Goal: Information Seeking & Learning: Learn about a topic

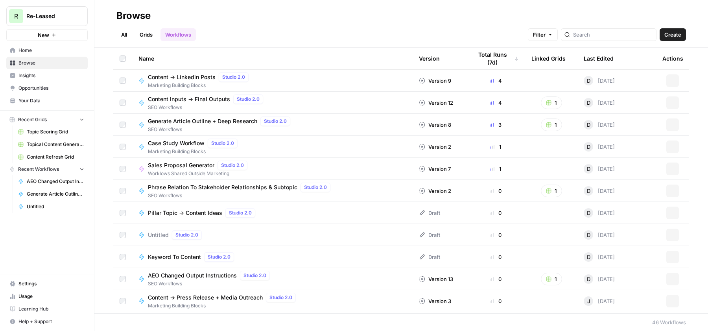
click at [47, 85] on span "Opportunities" at bounding box center [51, 88] width 66 height 7
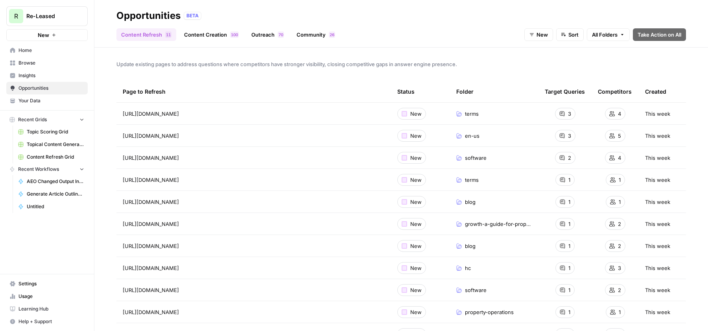
click at [222, 33] on link "Content Creation 0 0 1" at bounding box center [211, 34] width 64 height 13
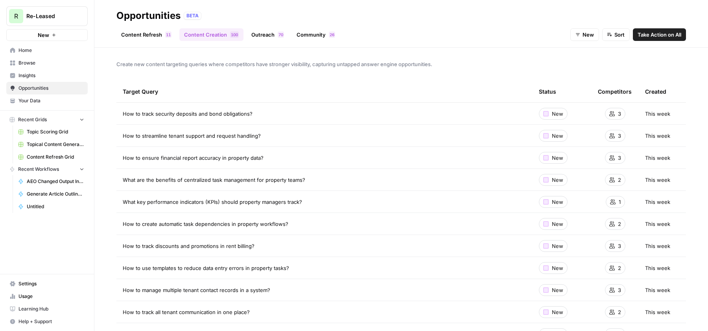
click at [145, 33] on link "Content Refresh 1 1" at bounding box center [146, 34] width 60 height 13
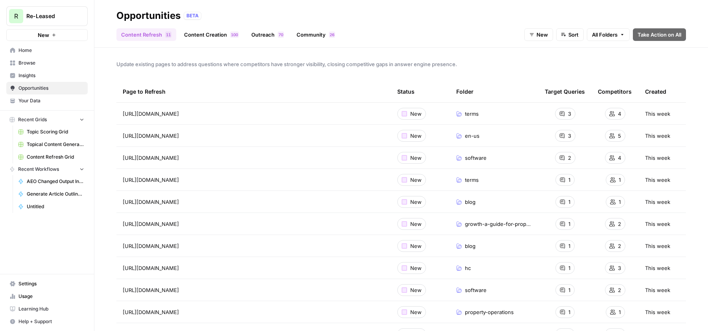
click at [536, 35] on span "New" at bounding box center [541, 35] width 11 height 8
click at [542, 73] on span "In Progress" at bounding box center [554, 75] width 31 height 8
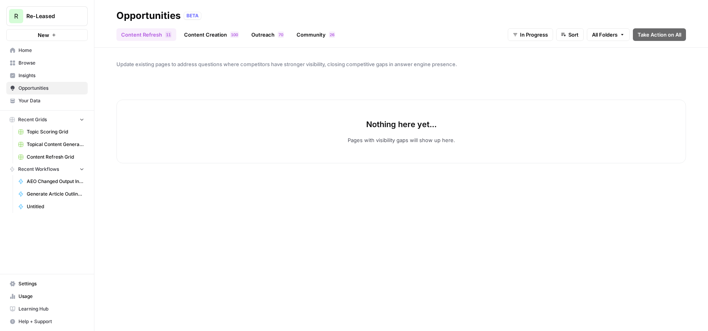
click at [535, 36] on span "In Progress" at bounding box center [534, 35] width 28 height 8
click at [528, 61] on span "New" at bounding box center [537, 64] width 31 height 8
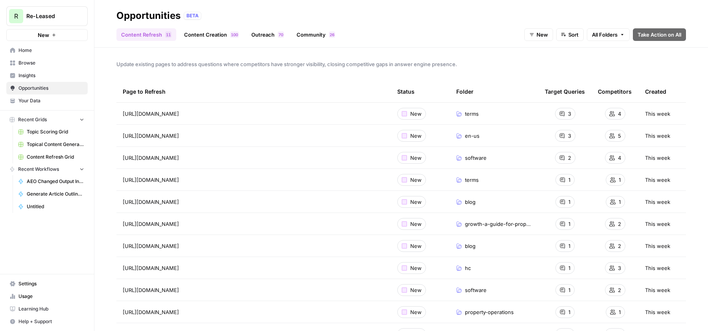
click at [200, 33] on link "Content Creation 0 0 1" at bounding box center [211, 34] width 64 height 13
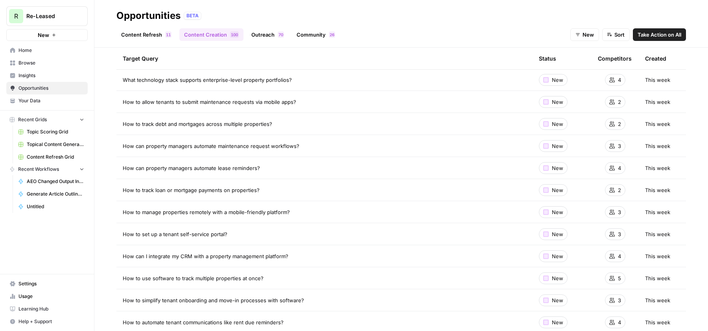
scroll to position [316, 0]
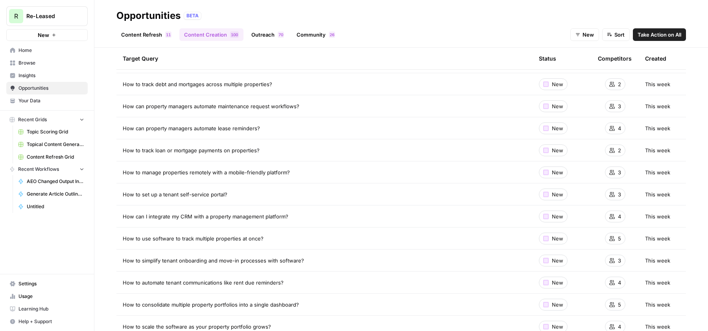
click at [265, 39] on link "Outreach 0 7" at bounding box center [267, 34] width 42 height 13
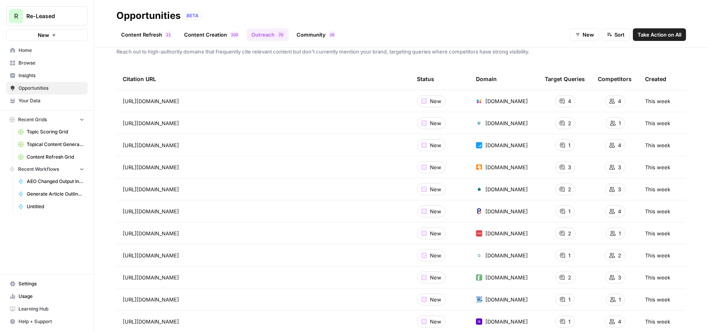
scroll to position [12, 0]
click at [651, 35] on span "Take Action on All" at bounding box center [659, 35] width 44 height 8
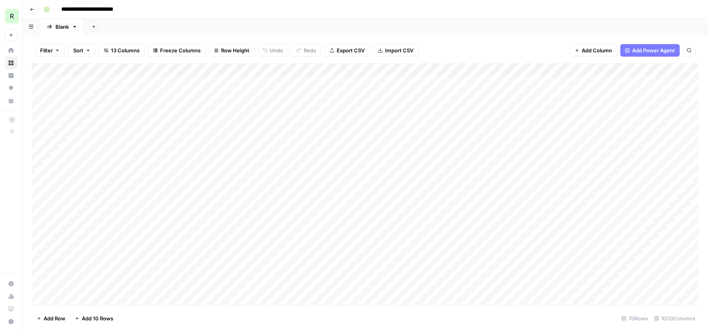
click at [291, 83] on div "Add Column" at bounding box center [365, 184] width 666 height 242
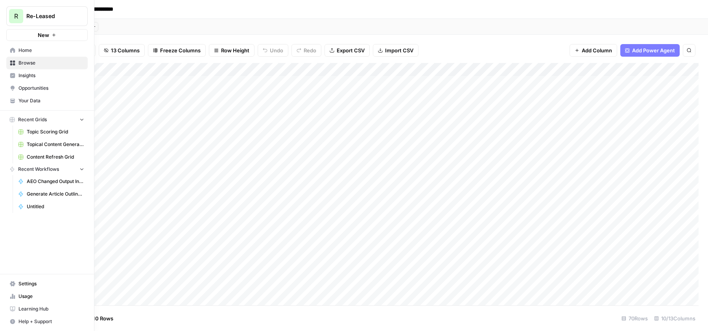
click at [21, 86] on span "Opportunities" at bounding box center [51, 88] width 66 height 7
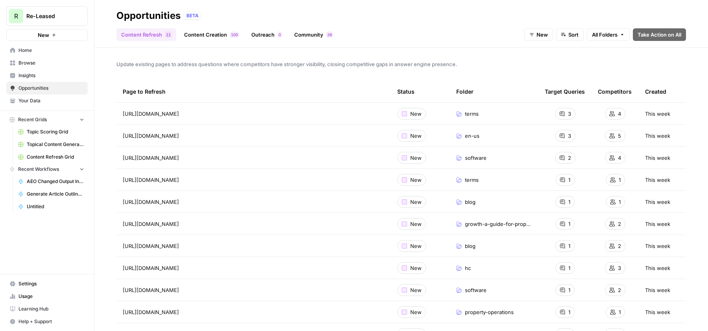
click at [296, 33] on link "Community 6 2" at bounding box center [313, 34] width 48 height 13
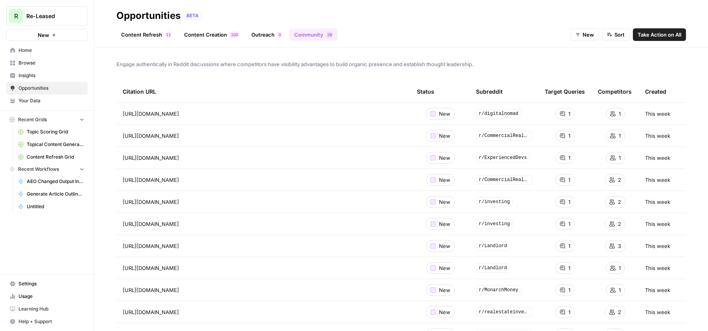
click at [668, 37] on span "Take Action on All" at bounding box center [659, 35] width 44 height 8
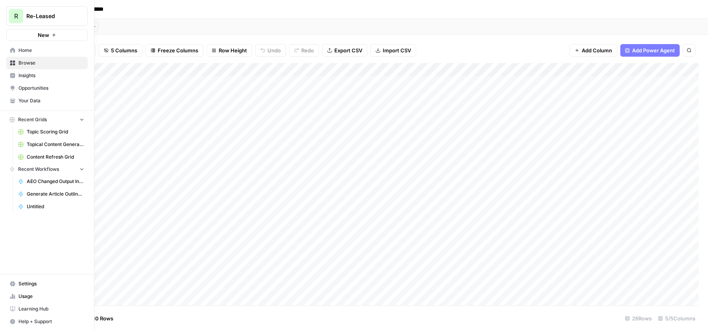
click at [24, 280] on span "Settings" at bounding box center [51, 283] width 66 height 7
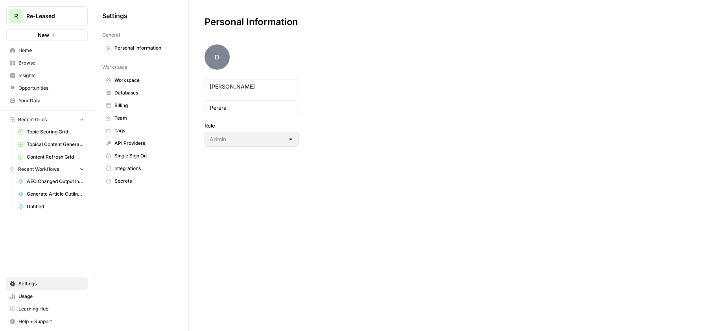
click at [131, 170] on span "Integrations" at bounding box center [145, 168] width 63 height 7
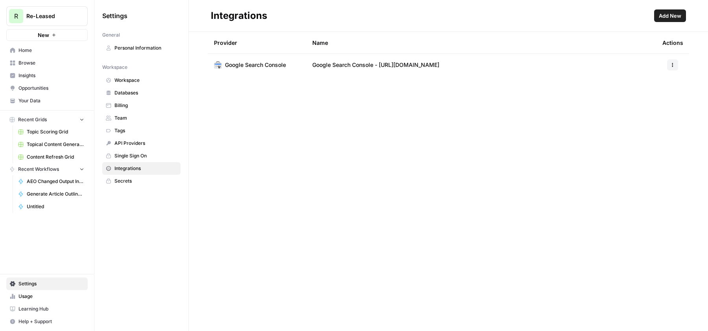
click at [668, 14] on span "Add New" at bounding box center [669, 16] width 22 height 8
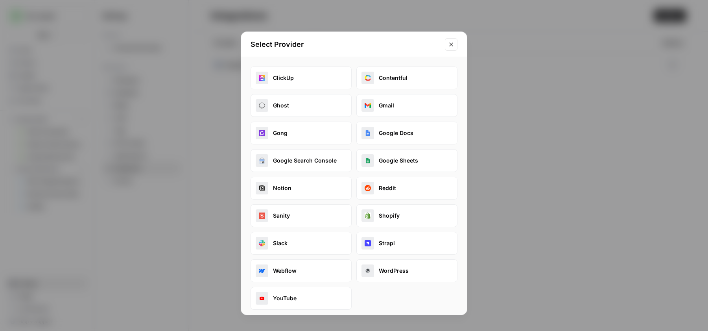
click at [451, 45] on icon "Close modal" at bounding box center [451, 44] width 4 height 4
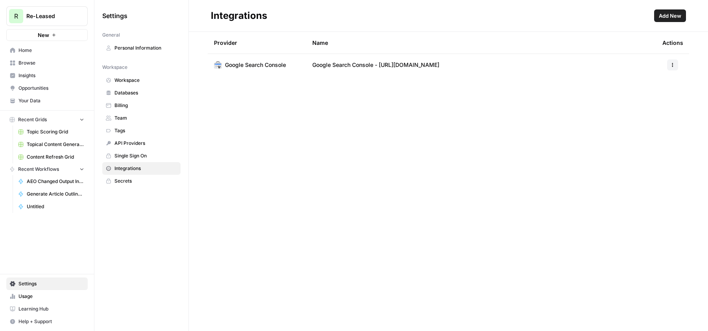
click at [35, 92] on link "Opportunities" at bounding box center [46, 88] width 81 height 13
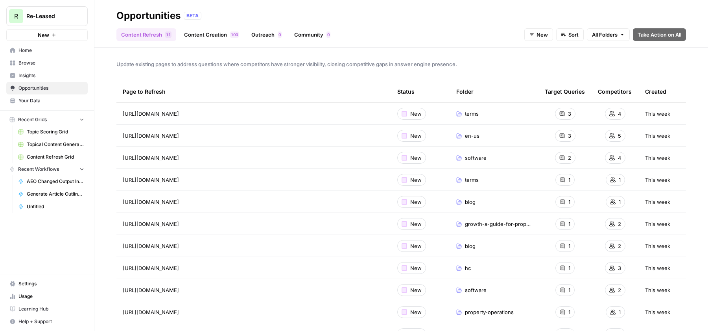
click at [29, 50] on span "Home" at bounding box center [51, 50] width 66 height 7
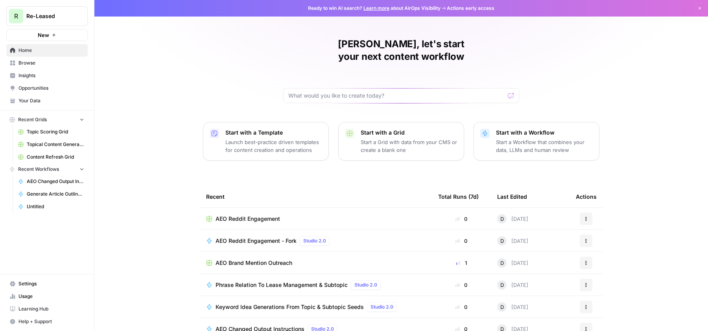
click at [252, 259] on span "AEO Brand Mention Outreach" at bounding box center [253, 263] width 77 height 8
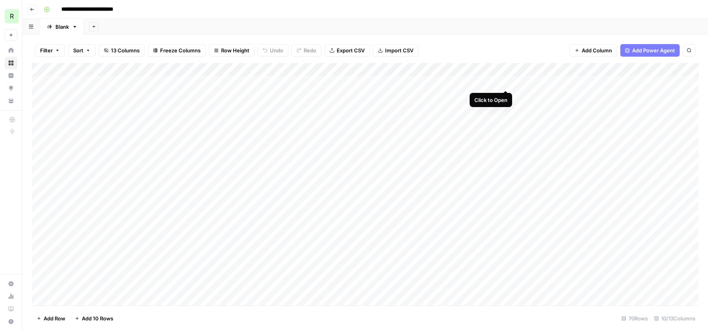
click at [503, 83] on div "Add Column" at bounding box center [365, 184] width 666 height 242
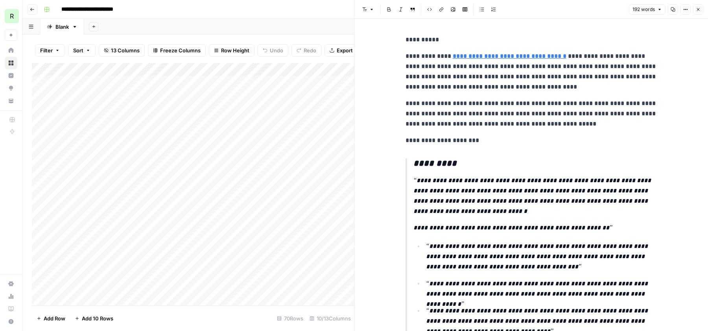
scroll to position [81, 0]
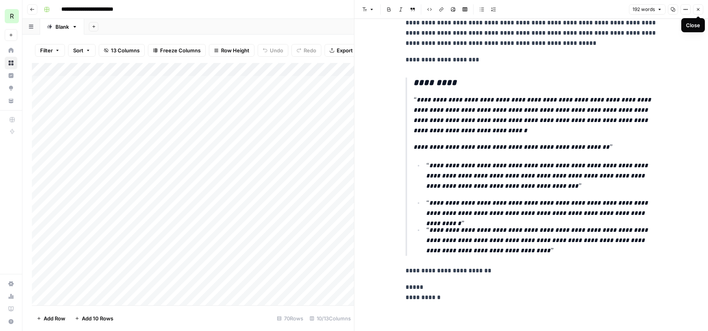
click at [701, 10] on button "Close" at bounding box center [698, 9] width 10 height 10
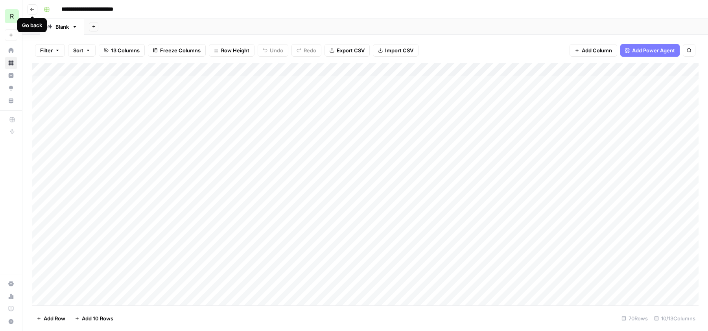
click at [35, 10] on button "Go back" at bounding box center [32, 9] width 10 height 10
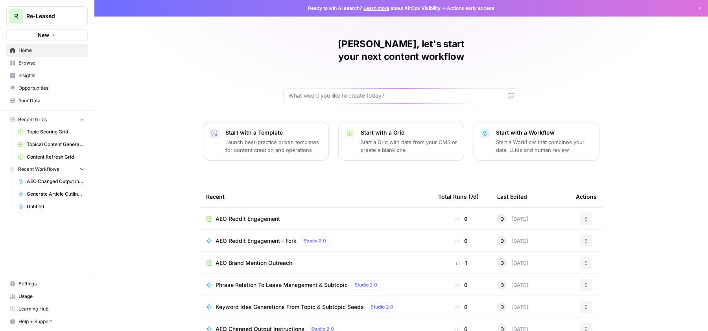
click at [256, 215] on span "AEO Reddit Engagement" at bounding box center [247, 219] width 64 height 8
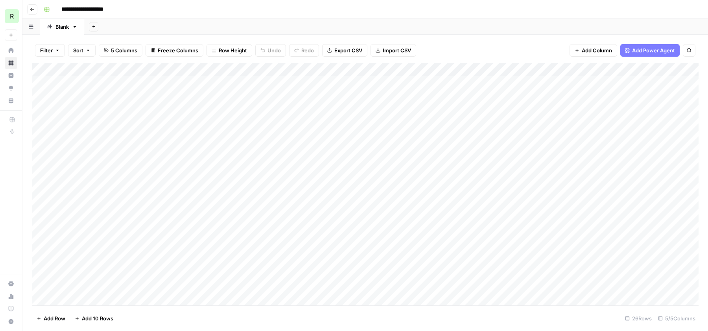
click at [269, 81] on div "Add Column" at bounding box center [365, 184] width 666 height 242
click at [191, 82] on div "Add Column" at bounding box center [365, 184] width 666 height 242
click at [31, 9] on icon "button" at bounding box center [32, 9] width 5 height 5
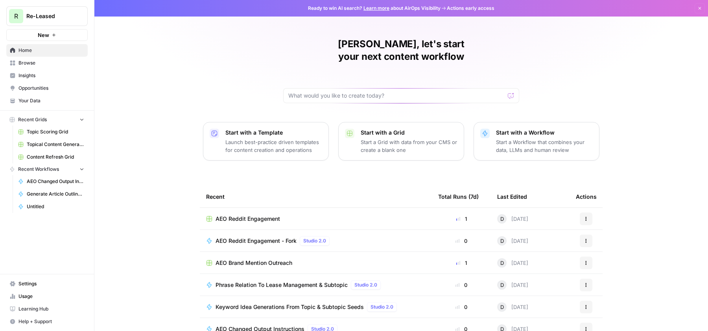
click at [31, 76] on span "Insights" at bounding box center [51, 75] width 66 height 7
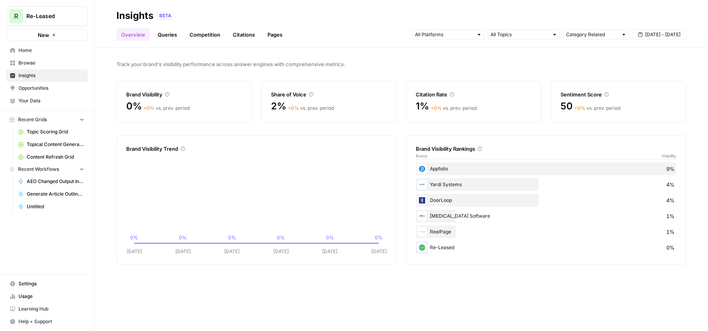
click at [171, 38] on link "Queries" at bounding box center [167, 34] width 29 height 13
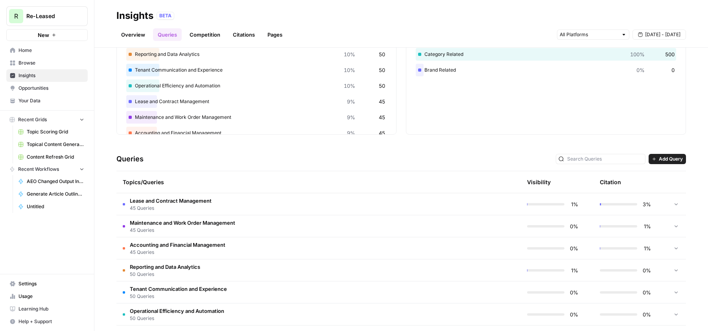
scroll to position [70, 0]
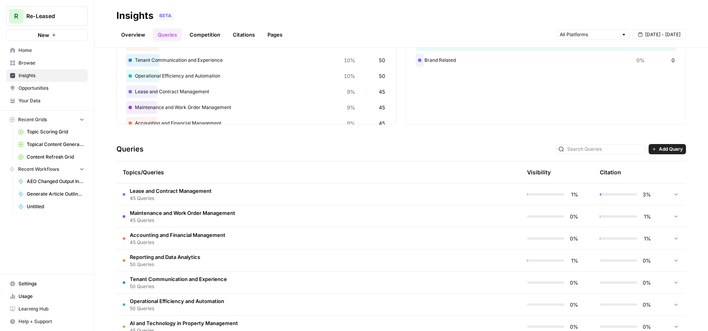
click at [245, 195] on td "Lease and Contract Management 45 Queries" at bounding box center [280, 194] width 329 height 22
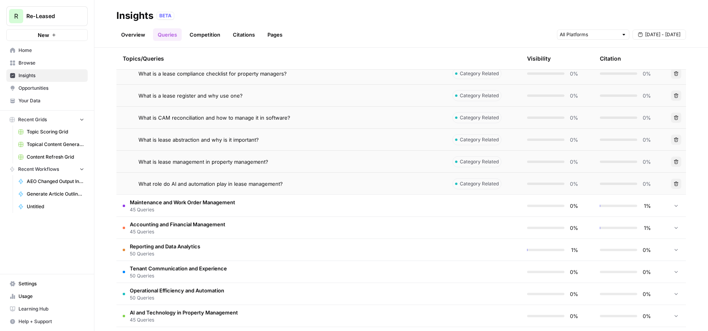
scroll to position [1168, 0]
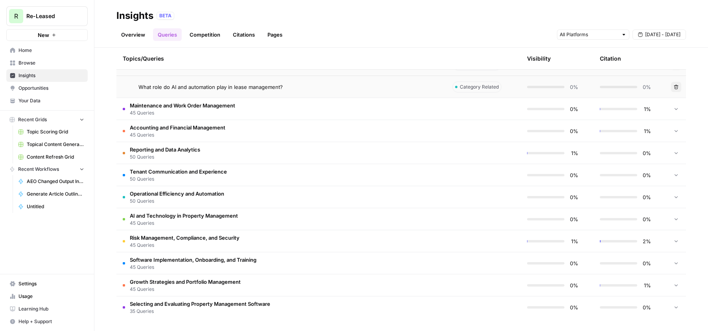
click at [188, 112] on span "45 Queries" at bounding box center [182, 112] width 105 height 7
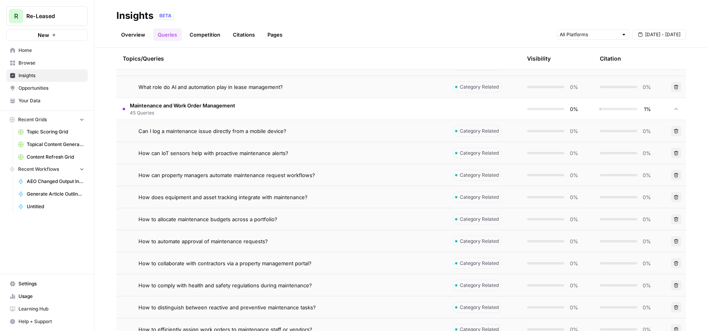
click at [186, 113] on span "45 Queries" at bounding box center [182, 112] width 105 height 7
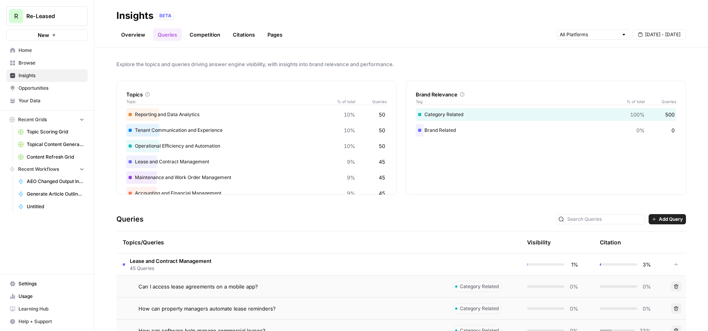
scroll to position [4, 0]
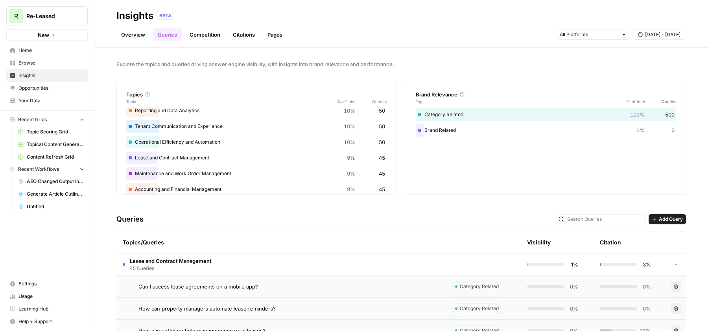
click at [219, 263] on td "Lease and Contract Management 45 Queries" at bounding box center [280, 264] width 329 height 22
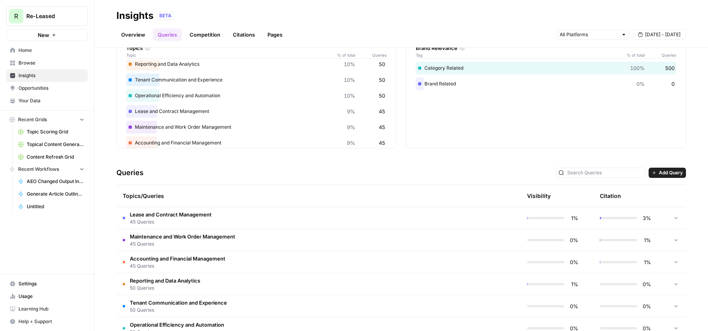
scroll to position [38, 0]
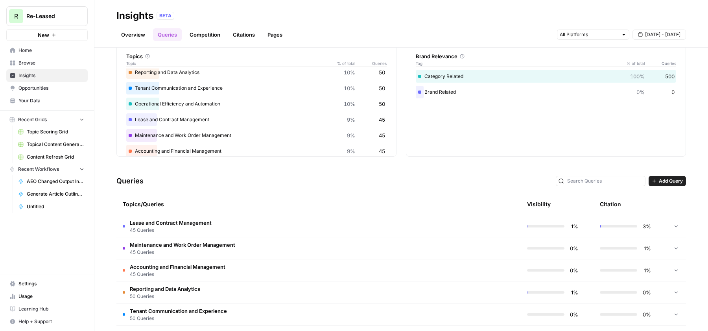
click at [612, 223] on div "3%" at bounding box center [624, 226] width 51 height 8
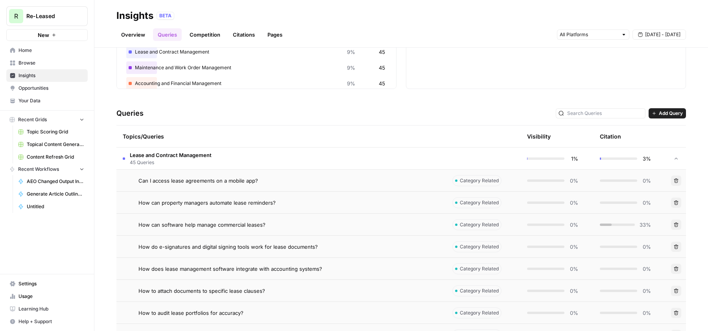
scroll to position [0, 0]
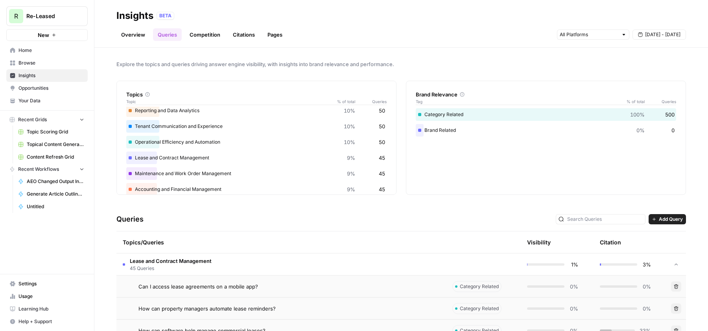
click at [39, 86] on span "Opportunities" at bounding box center [51, 88] width 66 height 7
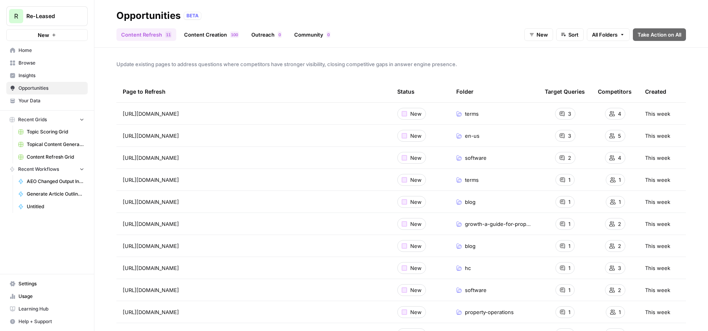
click at [199, 35] on link "Content Creation 0 0 1" at bounding box center [211, 34] width 64 height 13
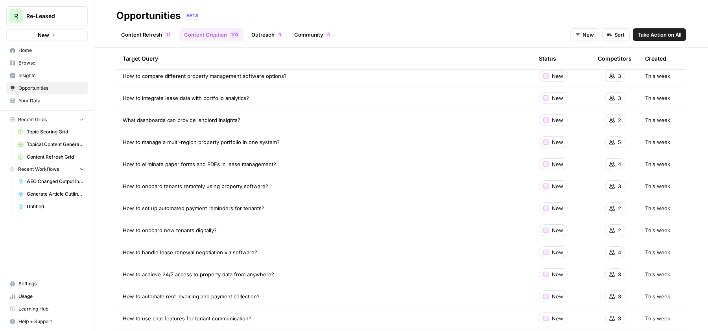
scroll to position [989, 0]
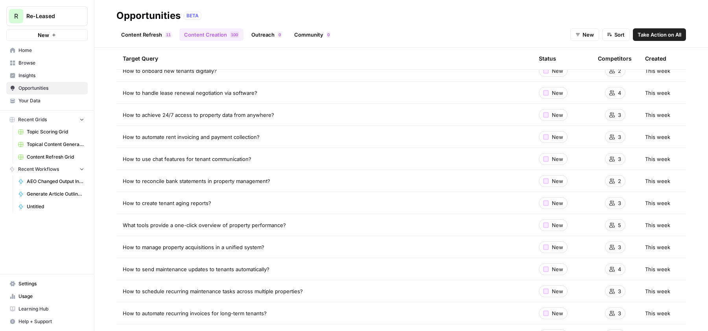
click at [652, 39] on button "Take Action on All" at bounding box center [658, 34] width 53 height 13
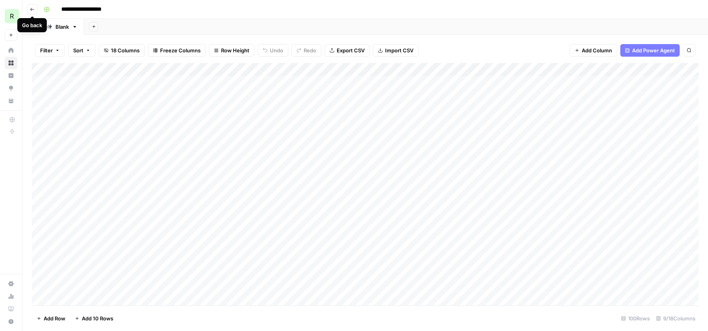
click at [30, 11] on icon "button" at bounding box center [32, 9] width 5 height 5
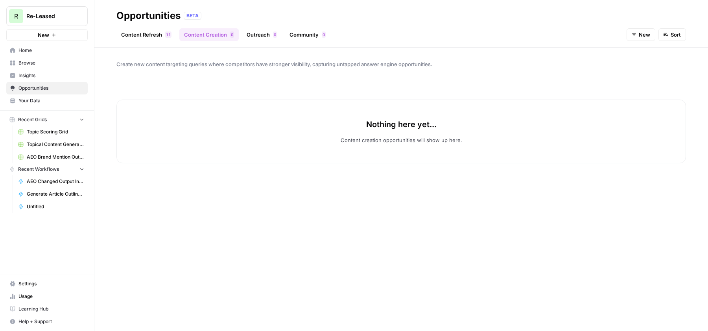
click at [31, 76] on span "Insights" at bounding box center [51, 75] width 66 height 7
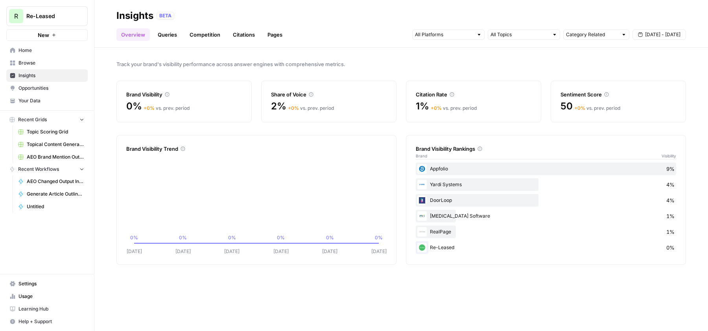
click at [166, 31] on link "Queries" at bounding box center [167, 34] width 29 height 13
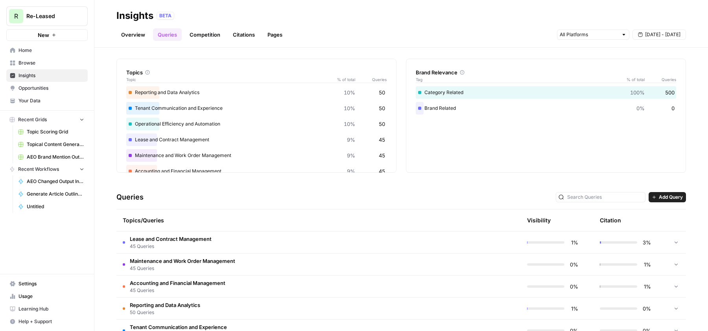
scroll to position [23, 0]
click at [304, 261] on td "Maintenance and Work Order Management 45 Queries" at bounding box center [280, 263] width 329 height 22
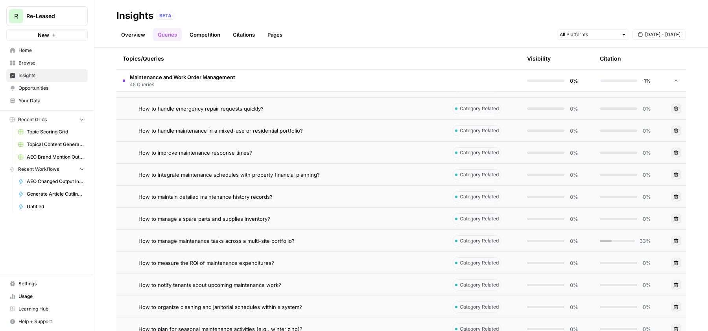
scroll to position [503, 0]
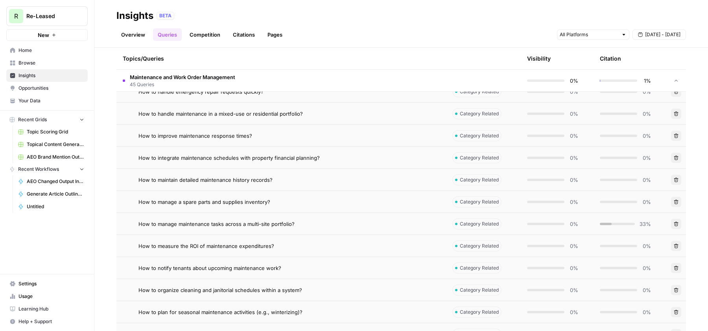
click at [287, 226] on span "How to manage maintenance tasks across a multi-site portfolio?" at bounding box center [216, 224] width 156 height 8
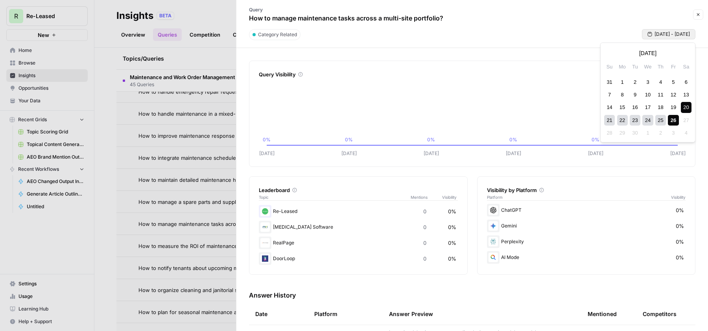
click at [675, 33] on span "[DATE] - [DATE]" at bounding box center [671, 34] width 35 height 7
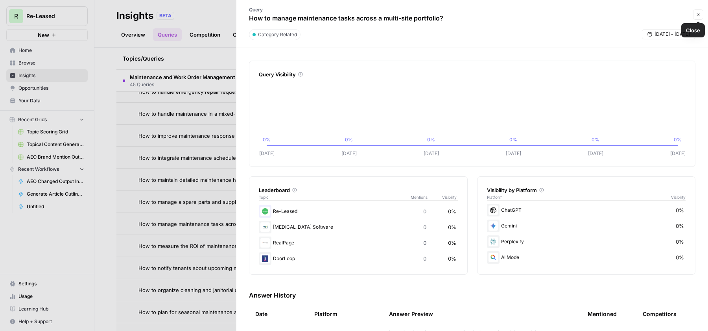
click at [699, 12] on icon "button" at bounding box center [697, 14] width 5 height 5
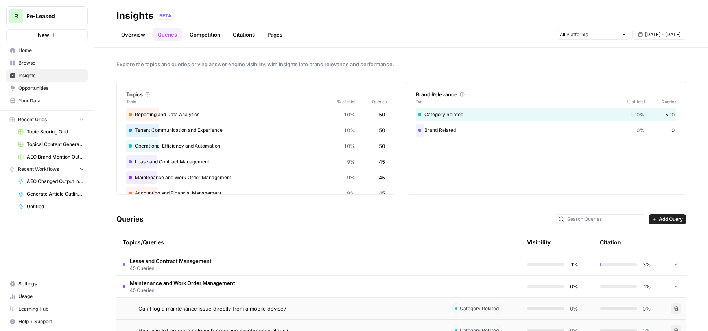
scroll to position [93, 0]
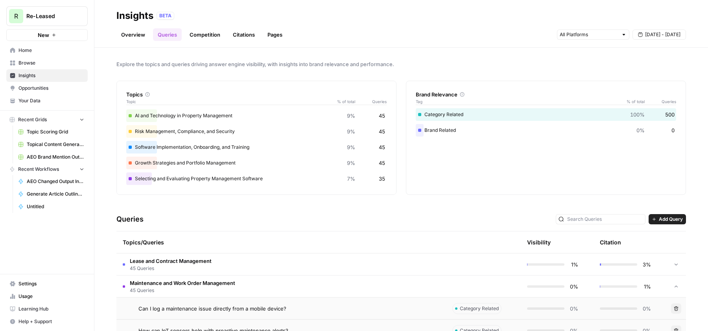
click at [199, 39] on link "Competition" at bounding box center [205, 34] width 40 height 13
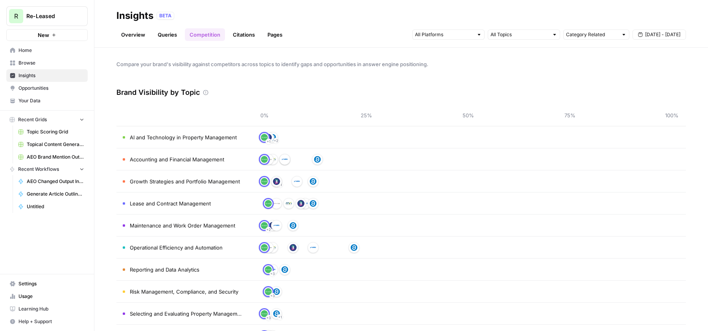
scroll to position [0, 0]
click at [235, 29] on link "Citations" at bounding box center [243, 34] width 31 height 13
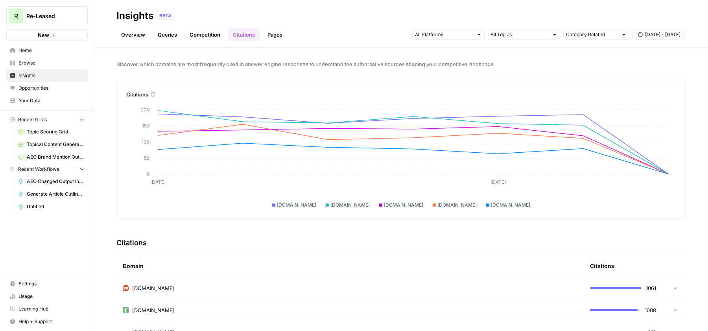
click at [274, 39] on link "Pages" at bounding box center [275, 34] width 24 height 13
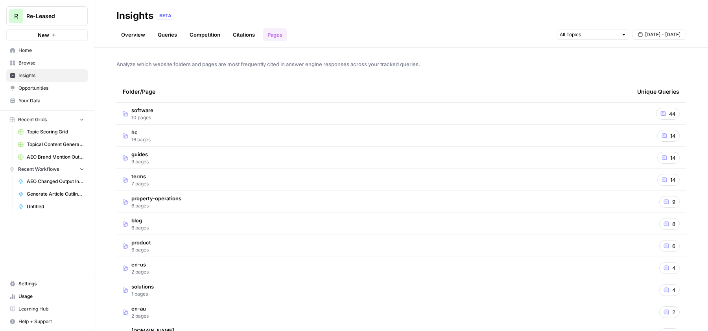
click at [129, 36] on link "Overview" at bounding box center [132, 34] width 33 height 13
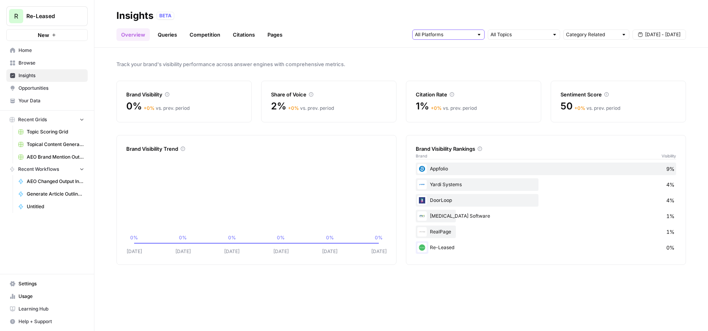
click at [471, 37] on input "text" at bounding box center [444, 35] width 58 height 8
click at [393, 20] on div "Insights BETA" at bounding box center [400, 15] width 569 height 13
